Goal: Check status: Check status

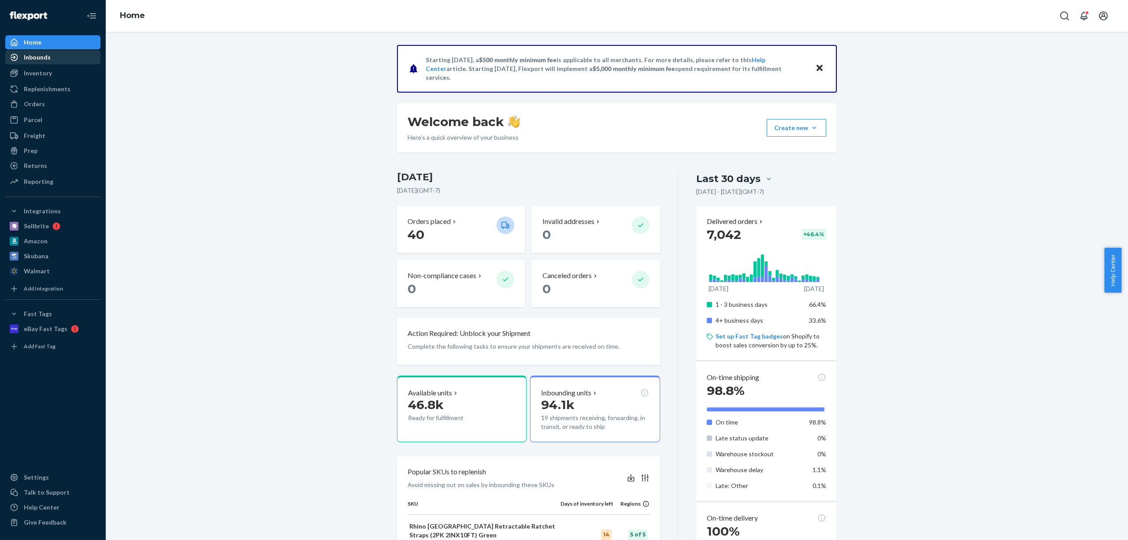
click at [80, 57] on div "Inbounds" at bounding box center [52, 57] width 93 height 12
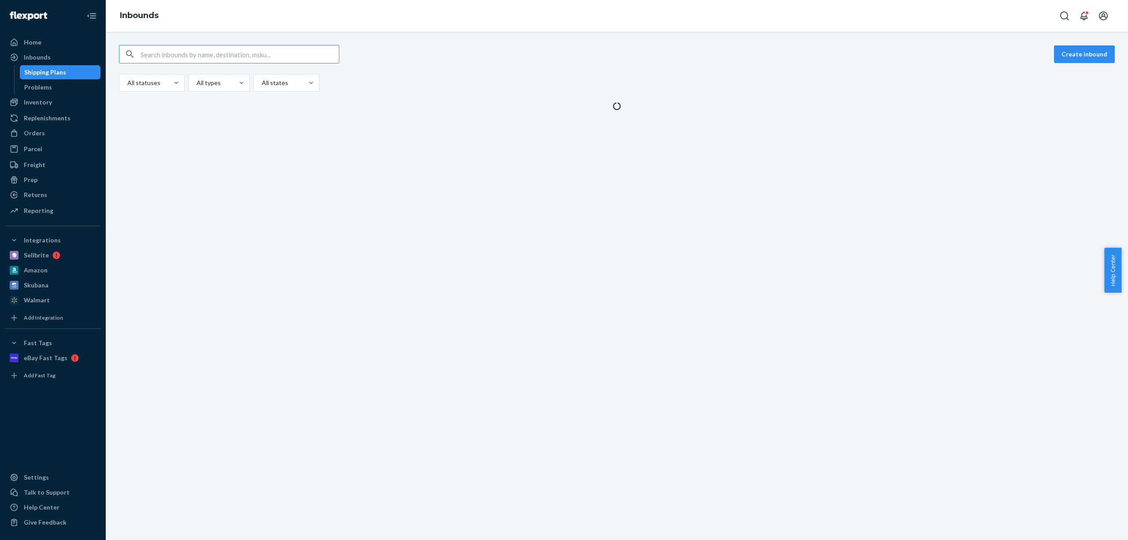
click at [221, 54] on input "text" at bounding box center [240, 54] width 198 height 18
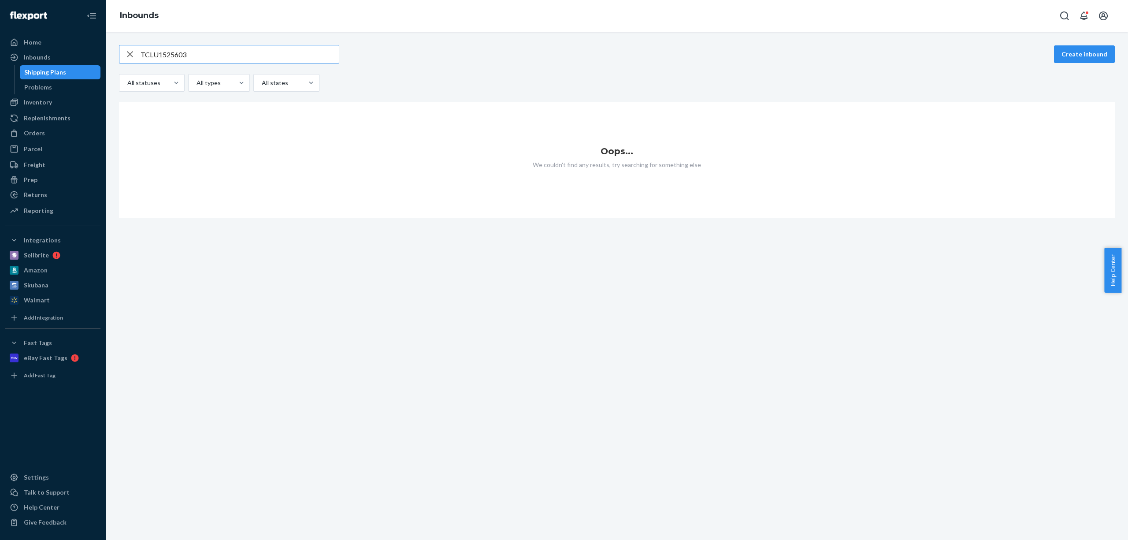
type input "TCLU1525603"
